Goal: Communication & Community: Answer question/provide support

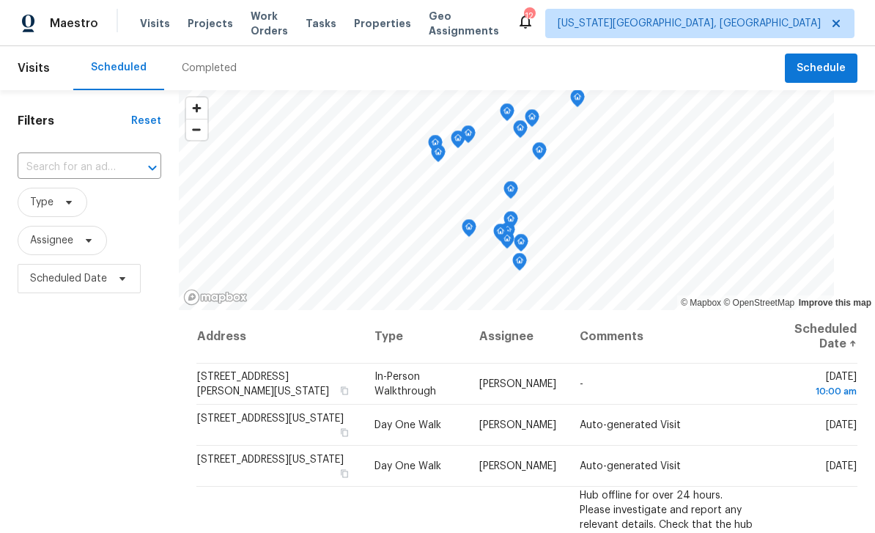
click at [397, 17] on span "Properties" at bounding box center [382, 23] width 57 height 15
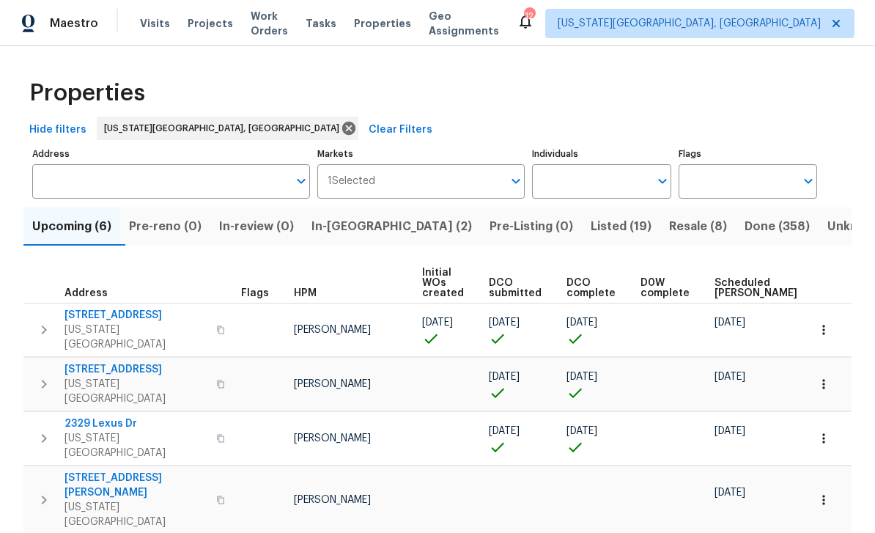
click at [356, 235] on span "In-[GEOGRAPHIC_DATA] (2)" at bounding box center [392, 226] width 161 height 21
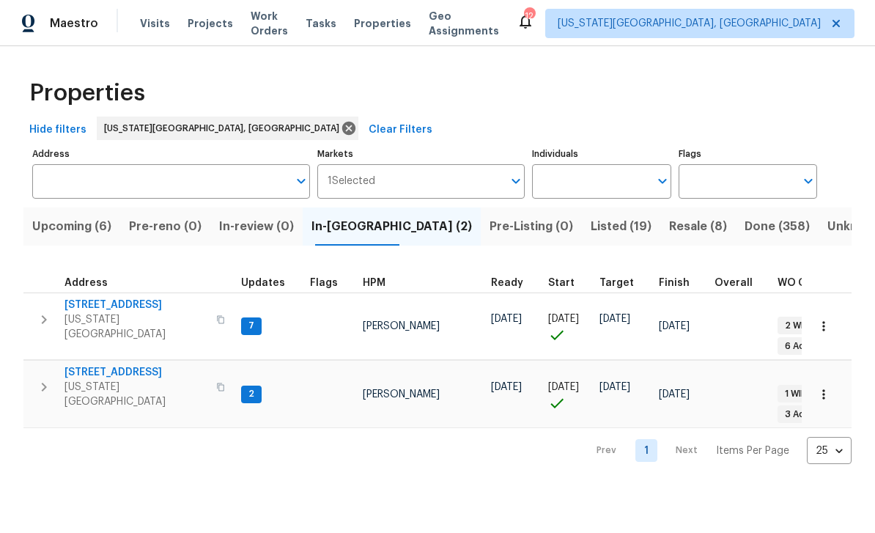
click at [94, 306] on span "[STREET_ADDRESS]" at bounding box center [135, 305] width 143 height 15
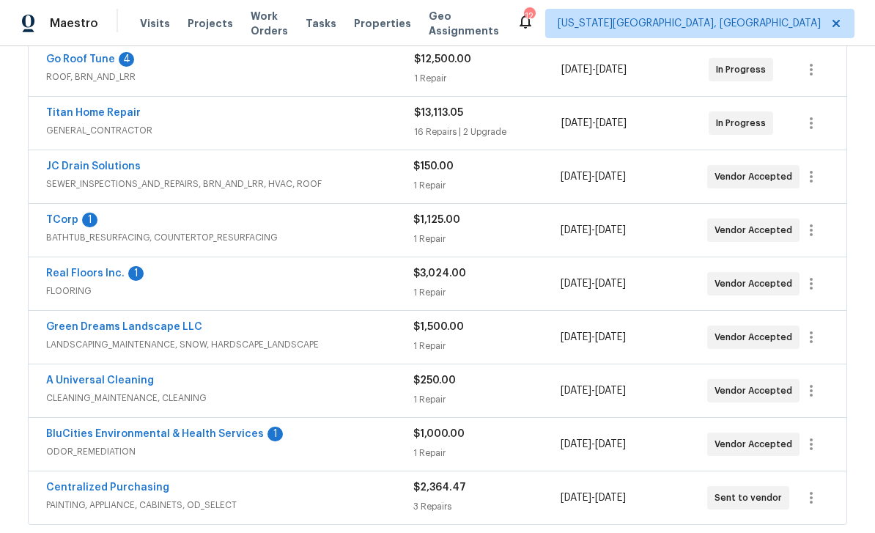
scroll to position [348, 0]
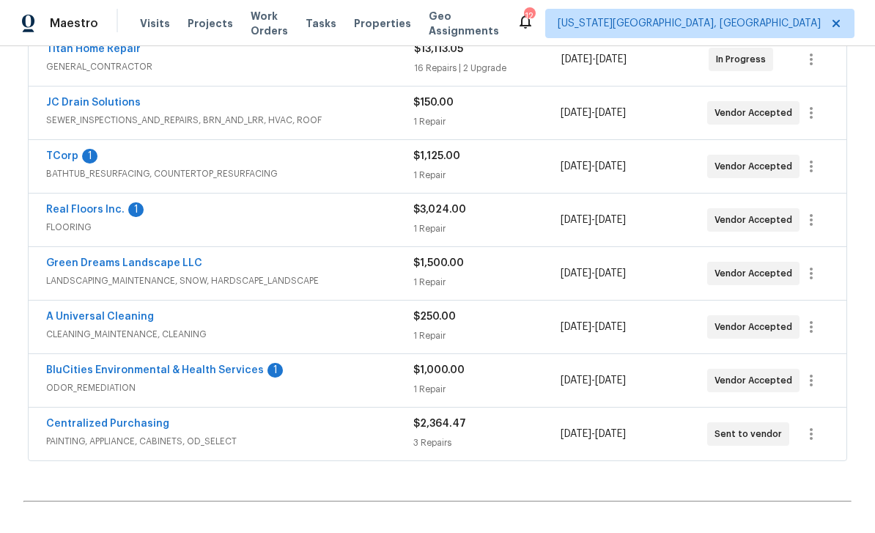
click at [202, 368] on link "BluCities Environmental & Health Services" at bounding box center [155, 370] width 218 height 10
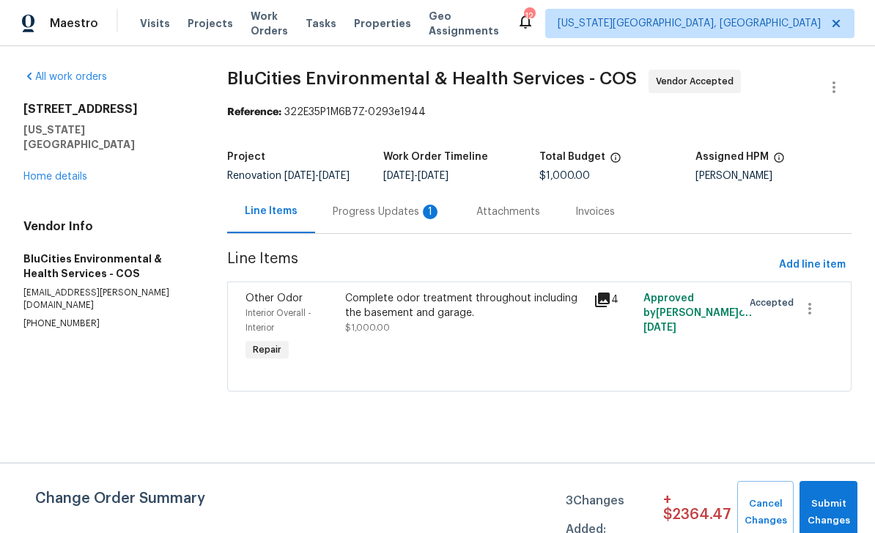
click at [402, 219] on div "Progress Updates 1" at bounding box center [387, 211] width 108 height 15
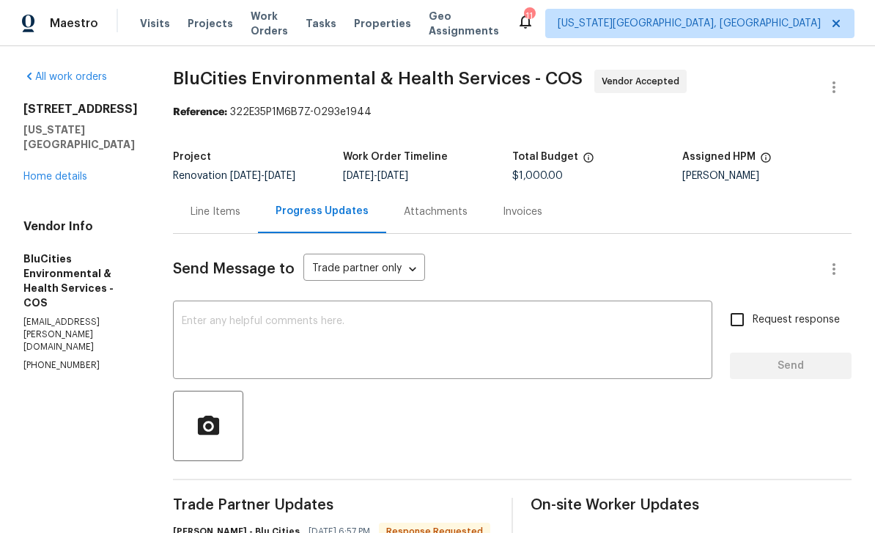
click at [452, 337] on textarea at bounding box center [443, 341] width 522 height 51
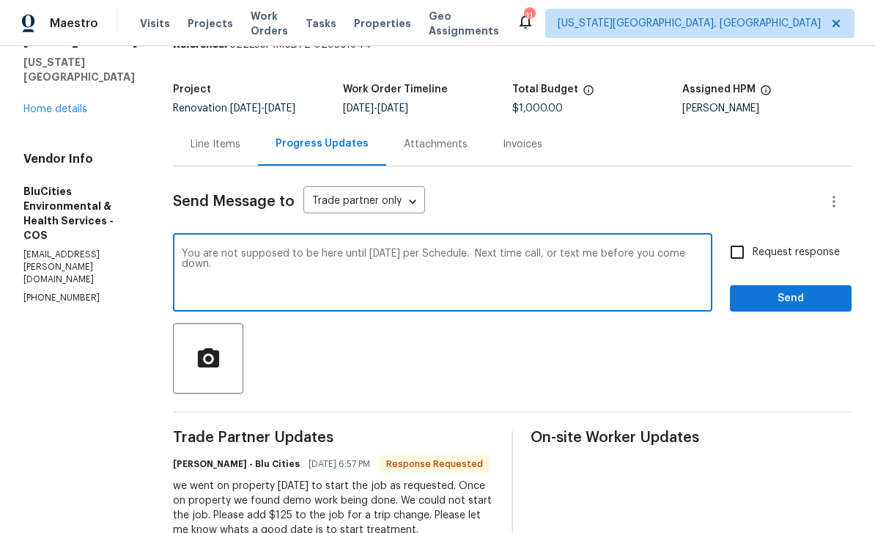
scroll to position [67, 0]
click at [462, 249] on textarea "You are not supposed to be here until September 11th per Schedule. Next time ca…" at bounding box center [443, 274] width 522 height 51
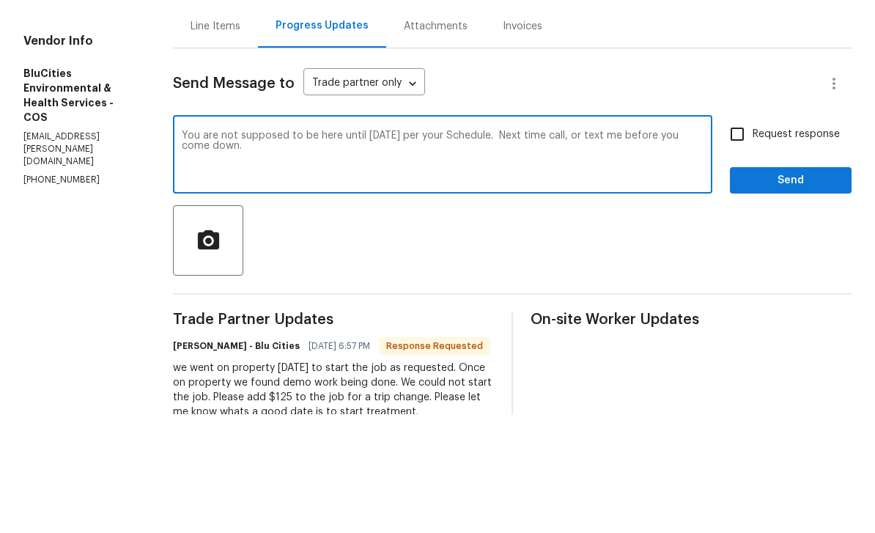
type textarea "You are not supposed to be here until September 11th per your Schedule. Next ti…"
click at [742, 237] on input "Request response" at bounding box center [737, 252] width 31 height 31
checkbox input "true"
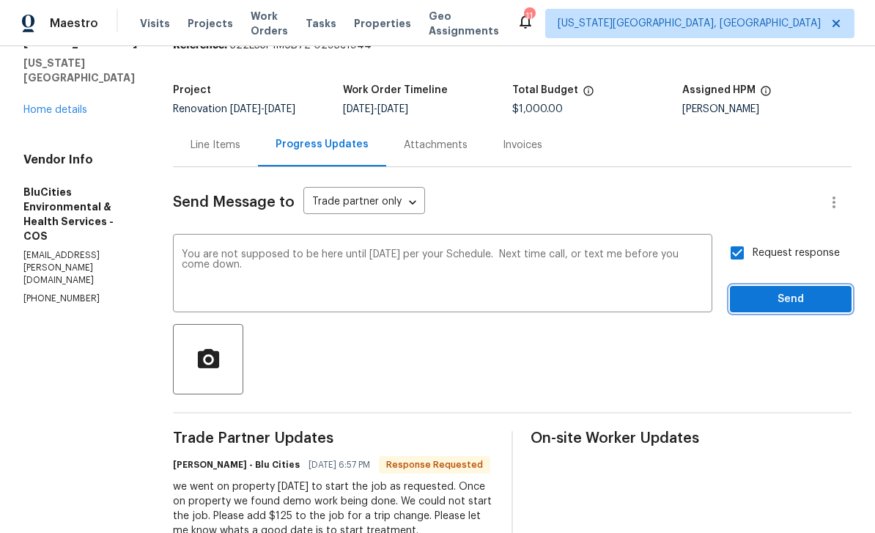
click at [809, 290] on span "Send" at bounding box center [791, 299] width 98 height 18
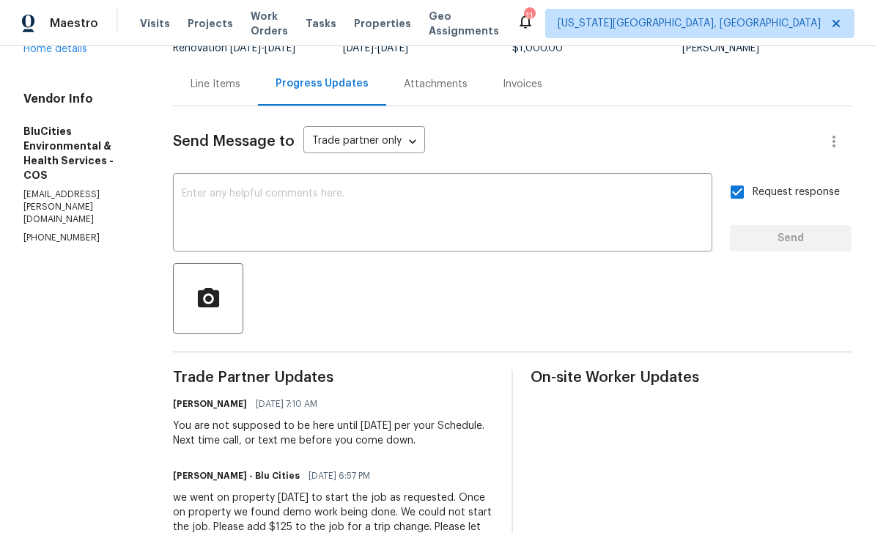
scroll to position [136, 0]
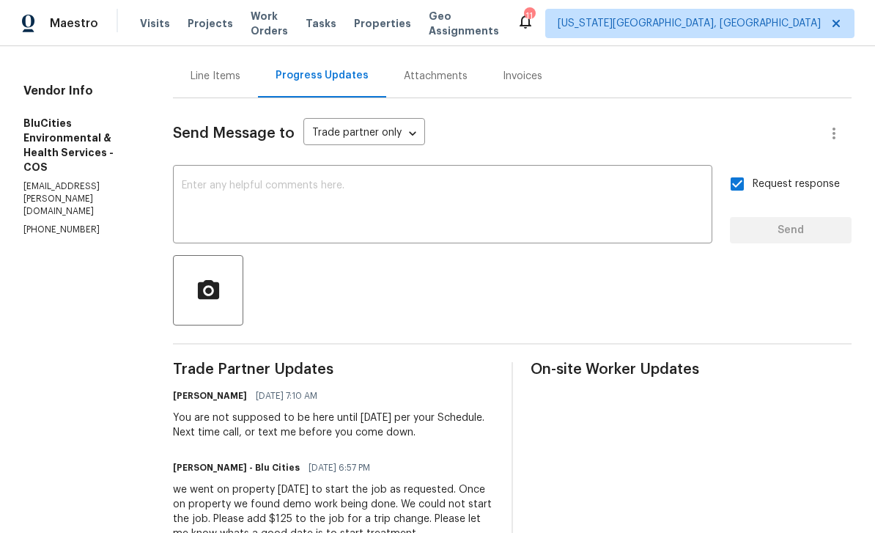
click at [451, 180] on textarea at bounding box center [443, 205] width 522 height 51
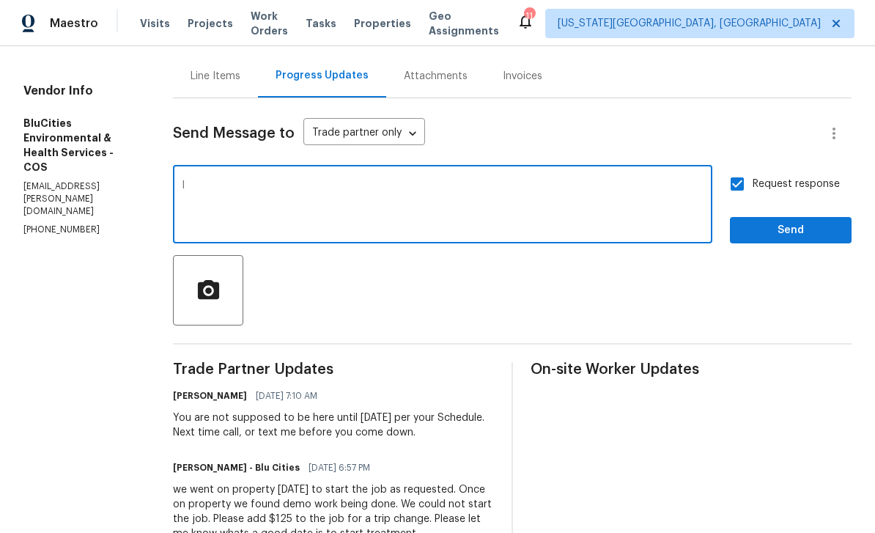
type textarea "I"
type textarea "I’ll"
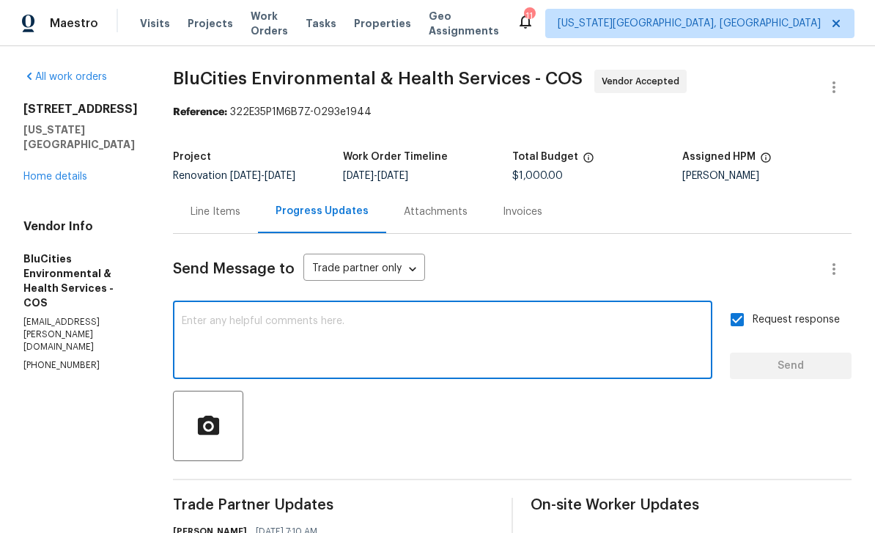
scroll to position [0, 0]
click at [475, 316] on textarea at bounding box center [443, 341] width 522 height 51
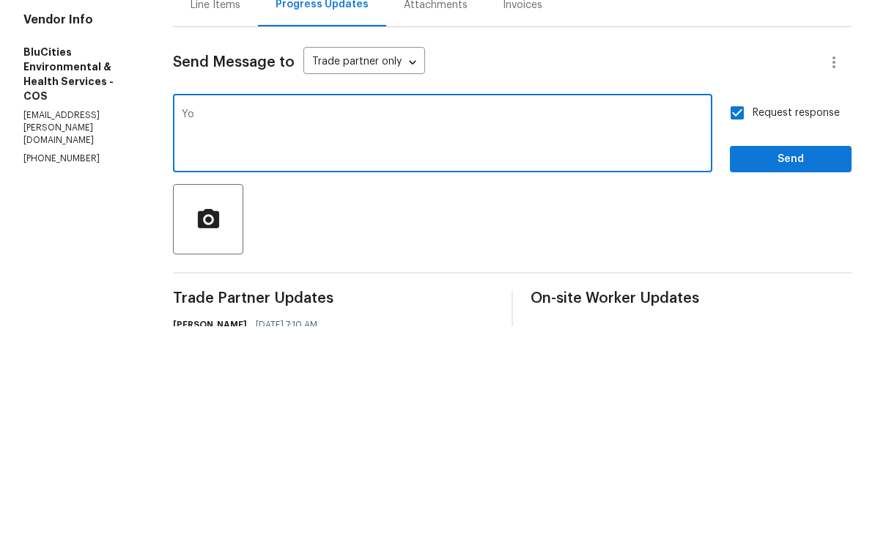
type textarea "Y"
type textarea "It’s hilarious that you are charging Opendoor for a trip fee when your team has…"
click at [302, 316] on textarea "It’s hilarious that you are charging Opendoor for a trip fee when your team has…" at bounding box center [443, 341] width 522 height 51
